Goal: Check status: Check status

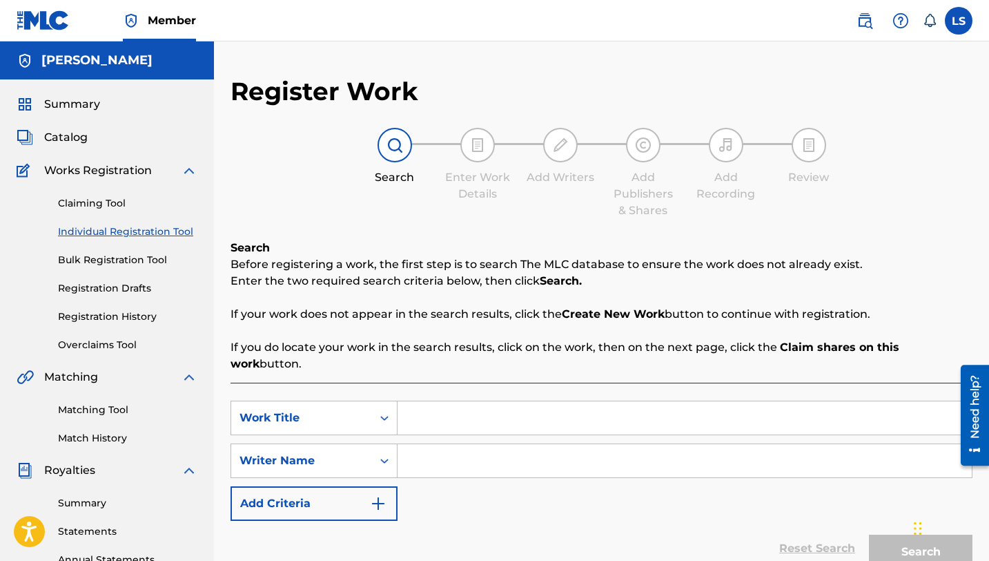
click at [100, 320] on link "Registration History" at bounding box center [127, 316] width 139 height 14
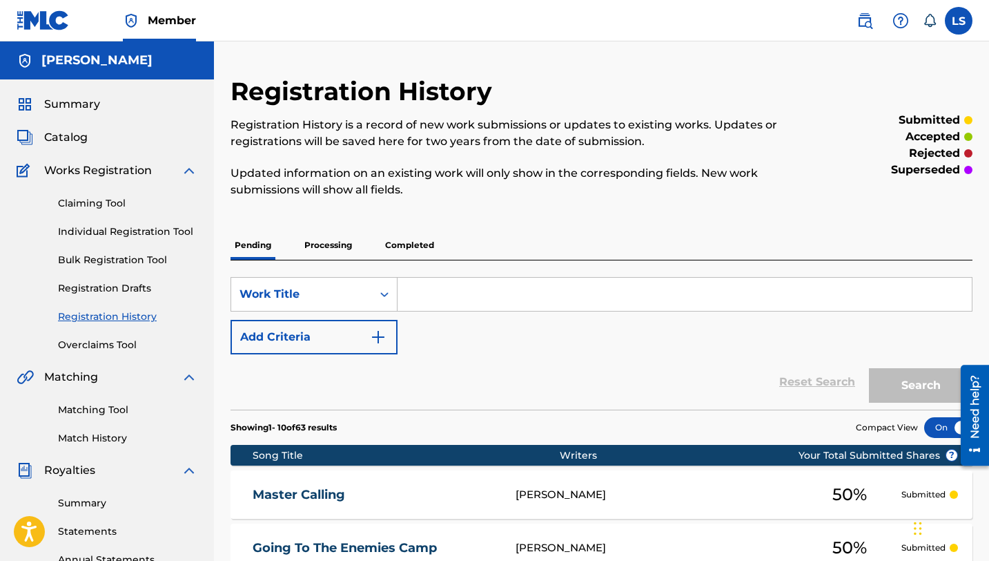
click at [132, 227] on link "Individual Registration Tool" at bounding box center [127, 231] width 139 height 14
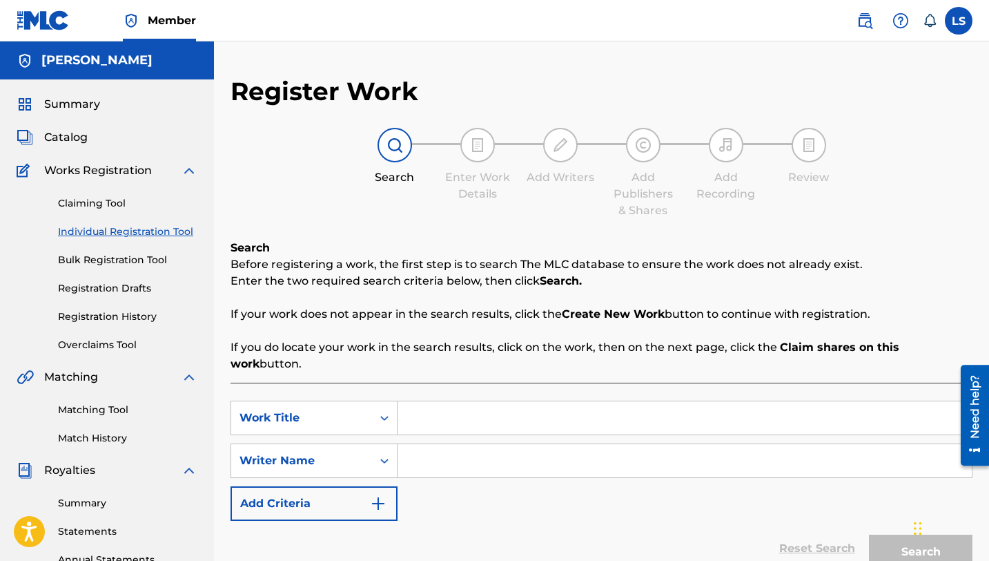
click at [440, 405] on input "Search Form" at bounding box center [685, 417] width 574 height 33
type input "o"
